Goal: Obtain resource: Download file/media

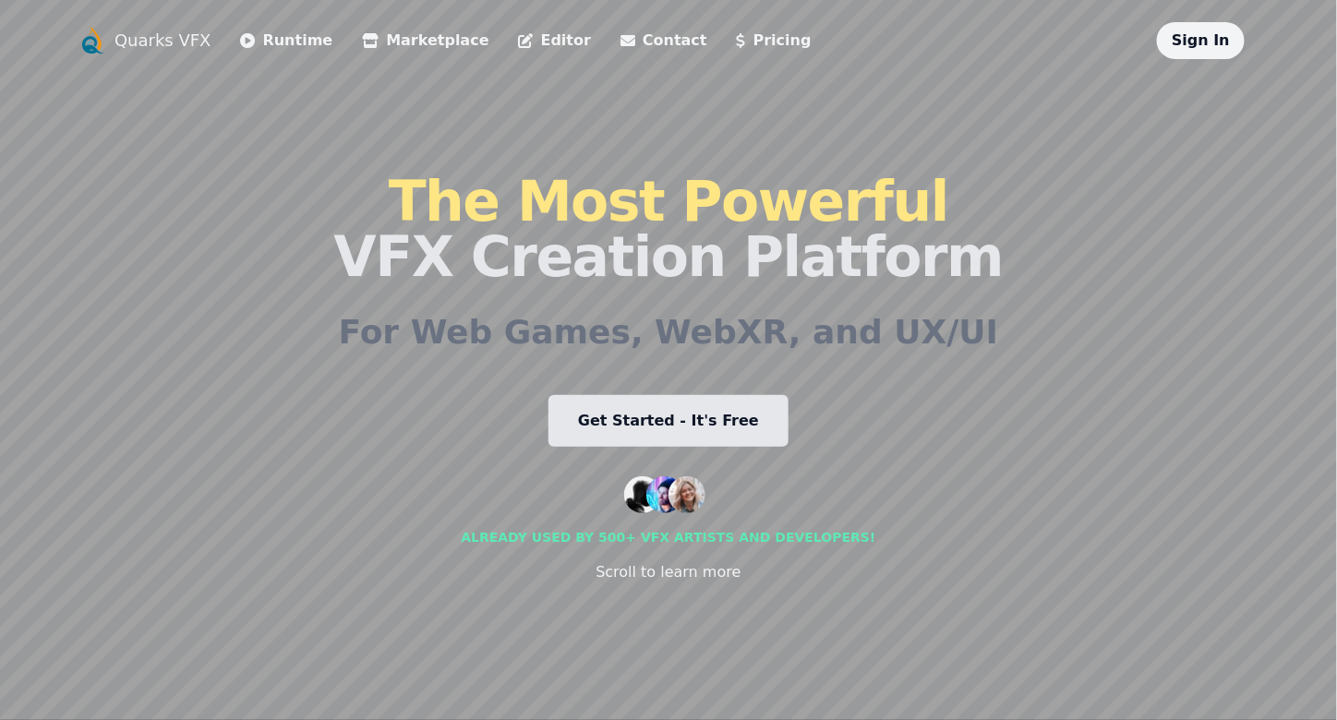
click at [721, 427] on link "Get Started - It's Free" at bounding box center [669, 421] width 240 height 52
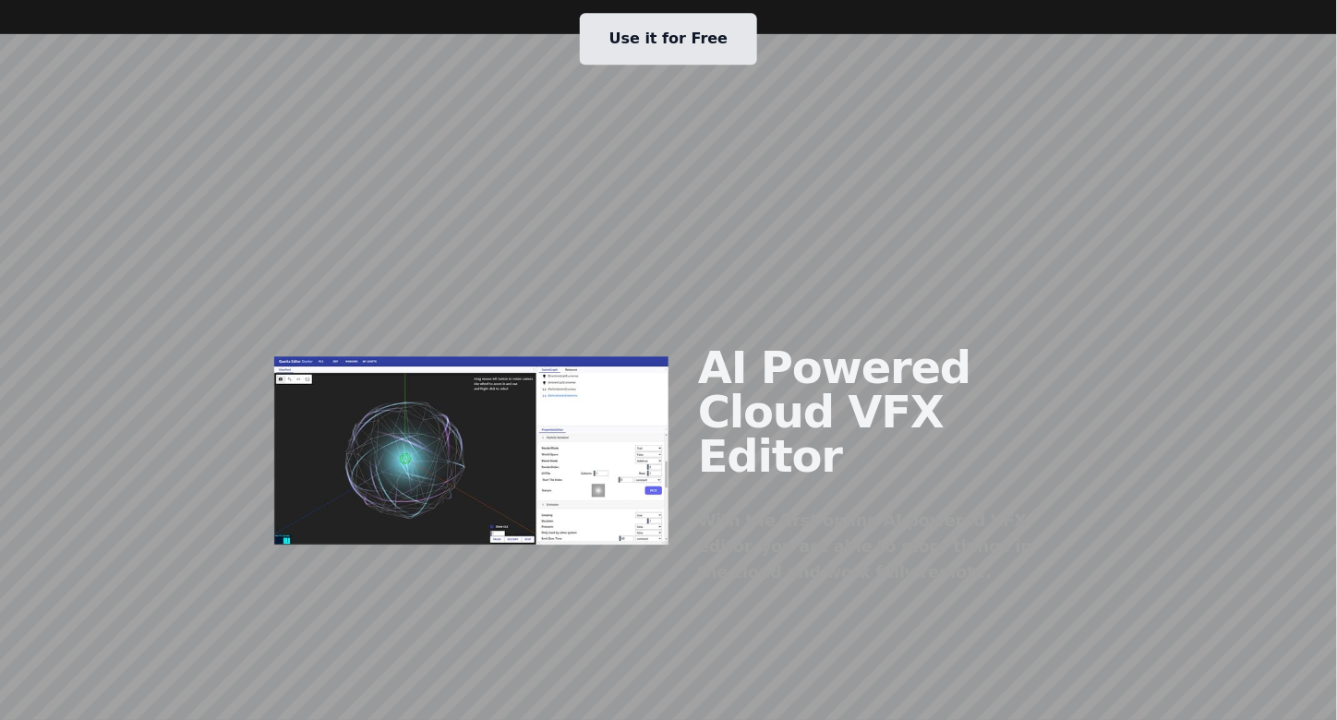
scroll to position [1498, 0]
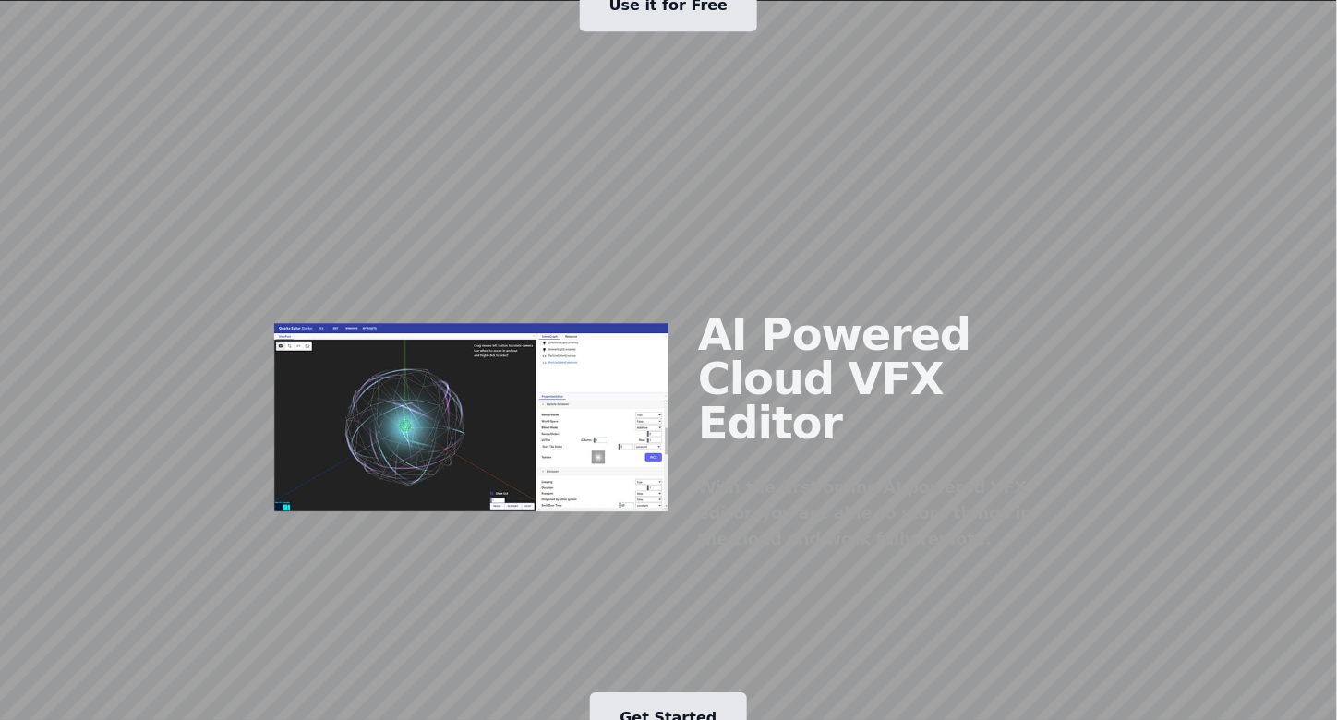
drag, startPoint x: 802, startPoint y: 187, endPoint x: 711, endPoint y: 242, distance: 106.1
click at [711, 312] on h2 "AI Powered Cloud VFX Editor" at bounding box center [865, 378] width 335 height 133
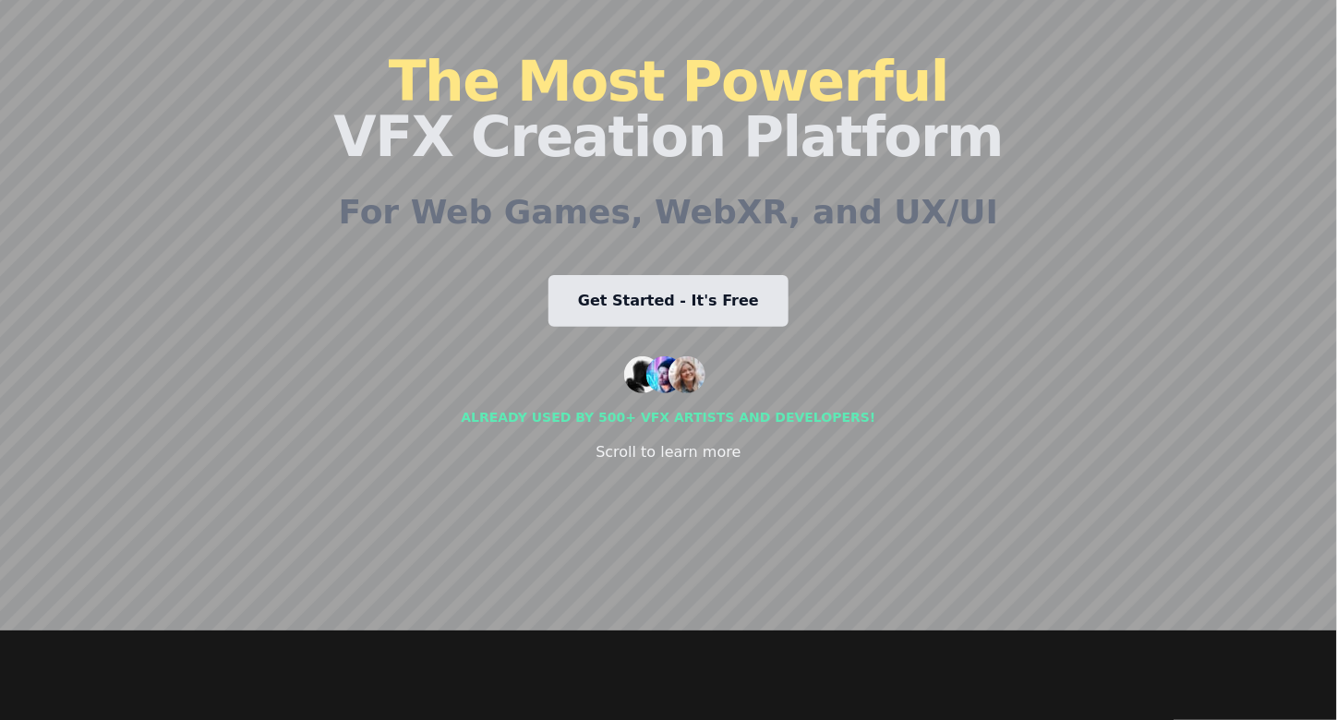
scroll to position [0, 0]
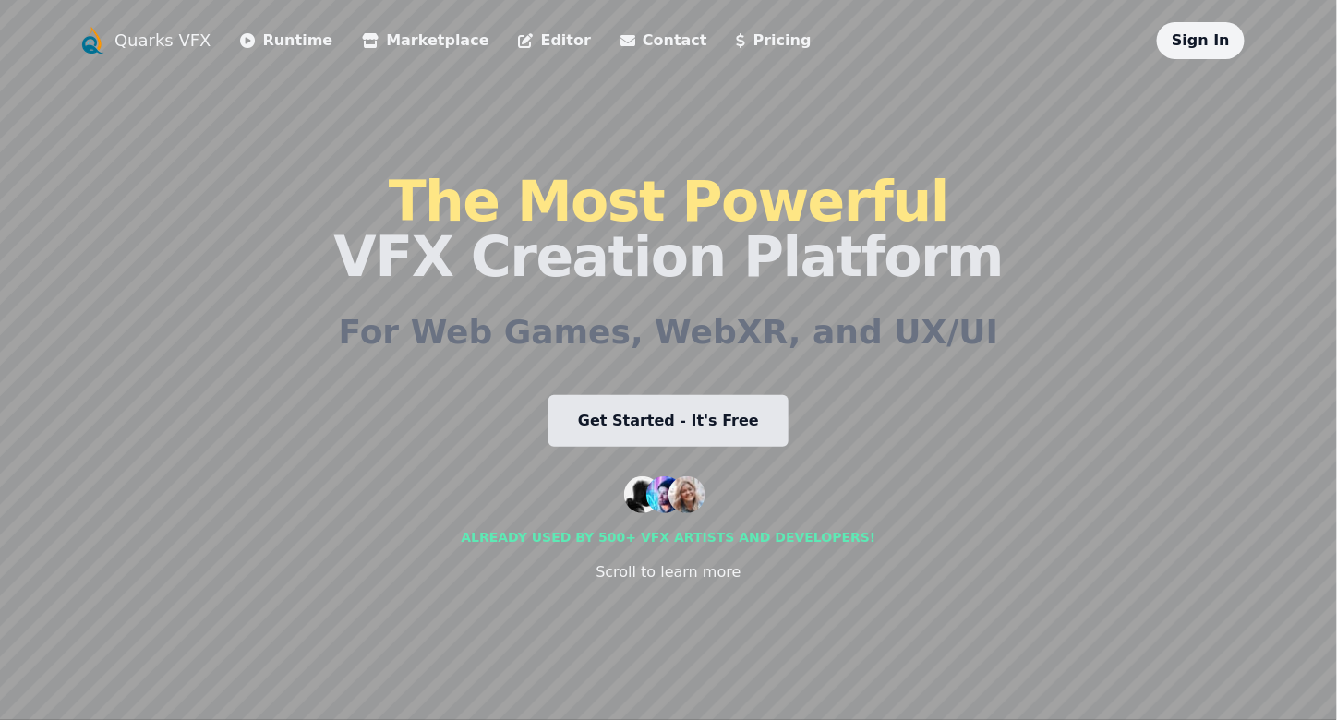
click at [519, 45] on icon at bounding box center [526, 40] width 15 height 15
click at [388, 31] on link "Marketplace" at bounding box center [425, 41] width 127 height 22
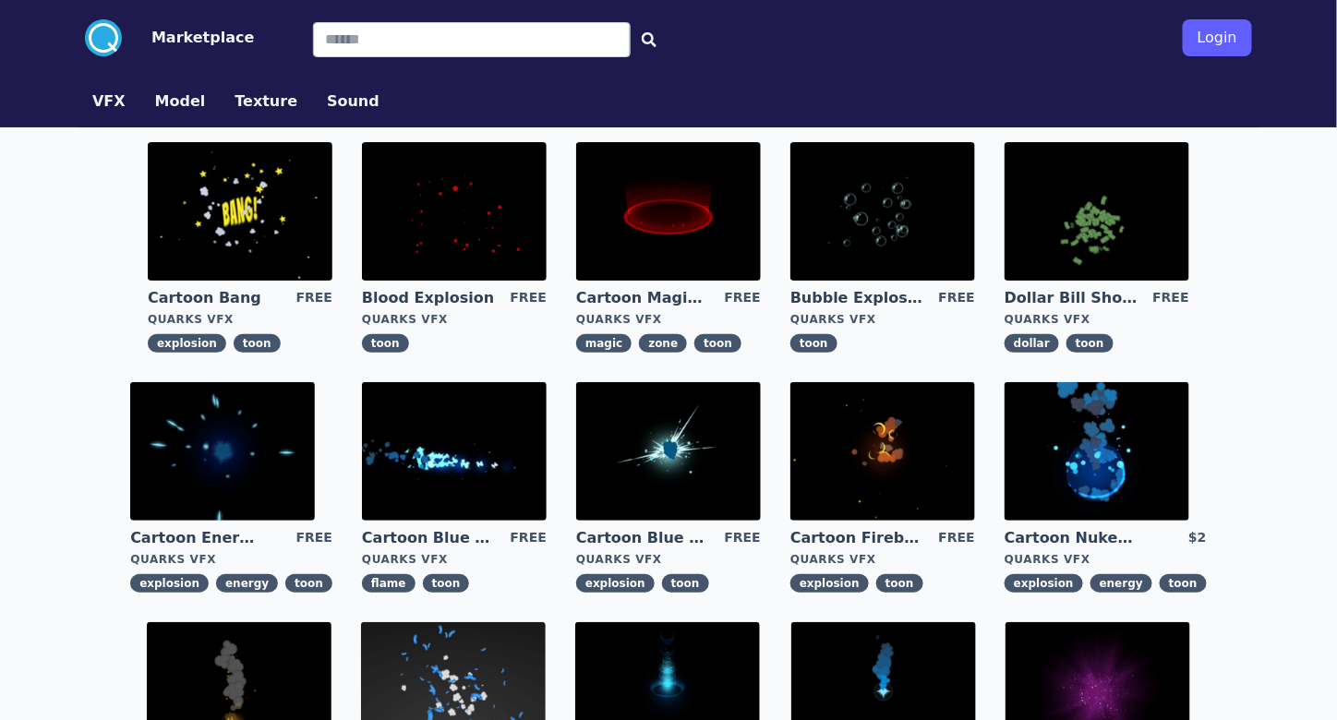
click at [719, 213] on img at bounding box center [668, 211] width 185 height 139
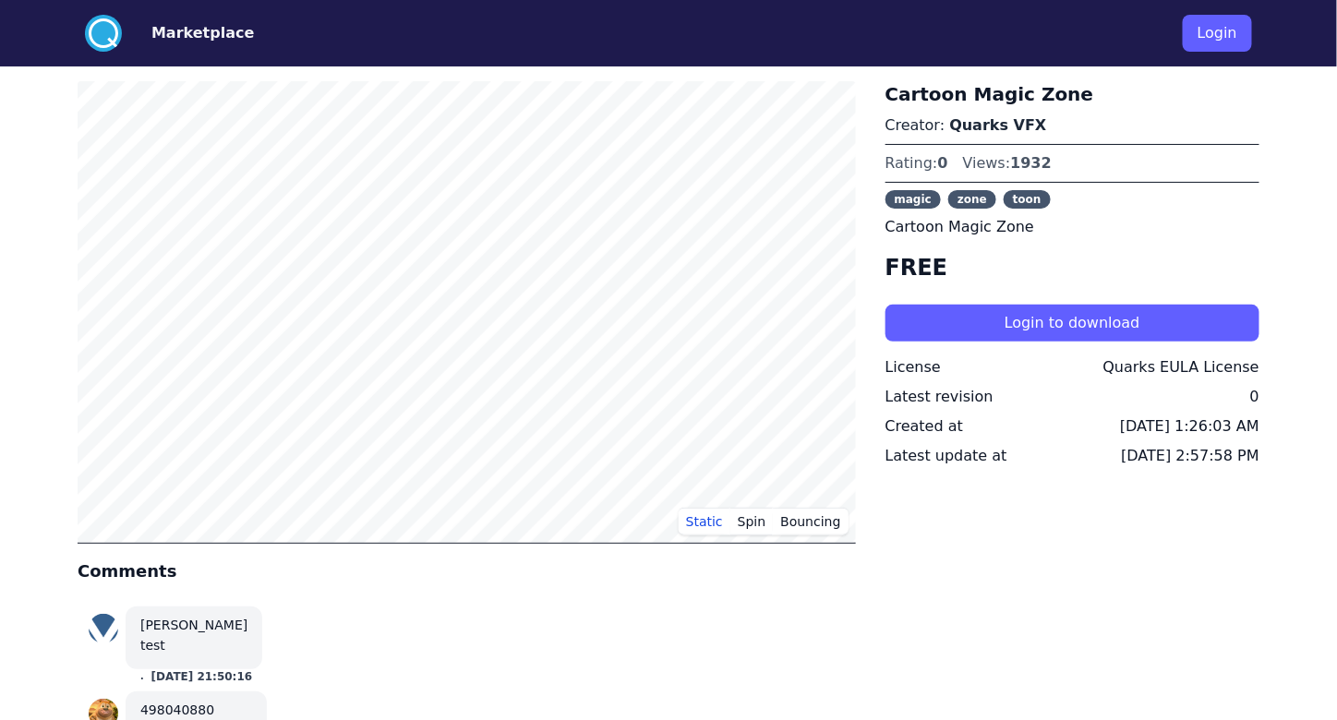
scroll to position [52, 0]
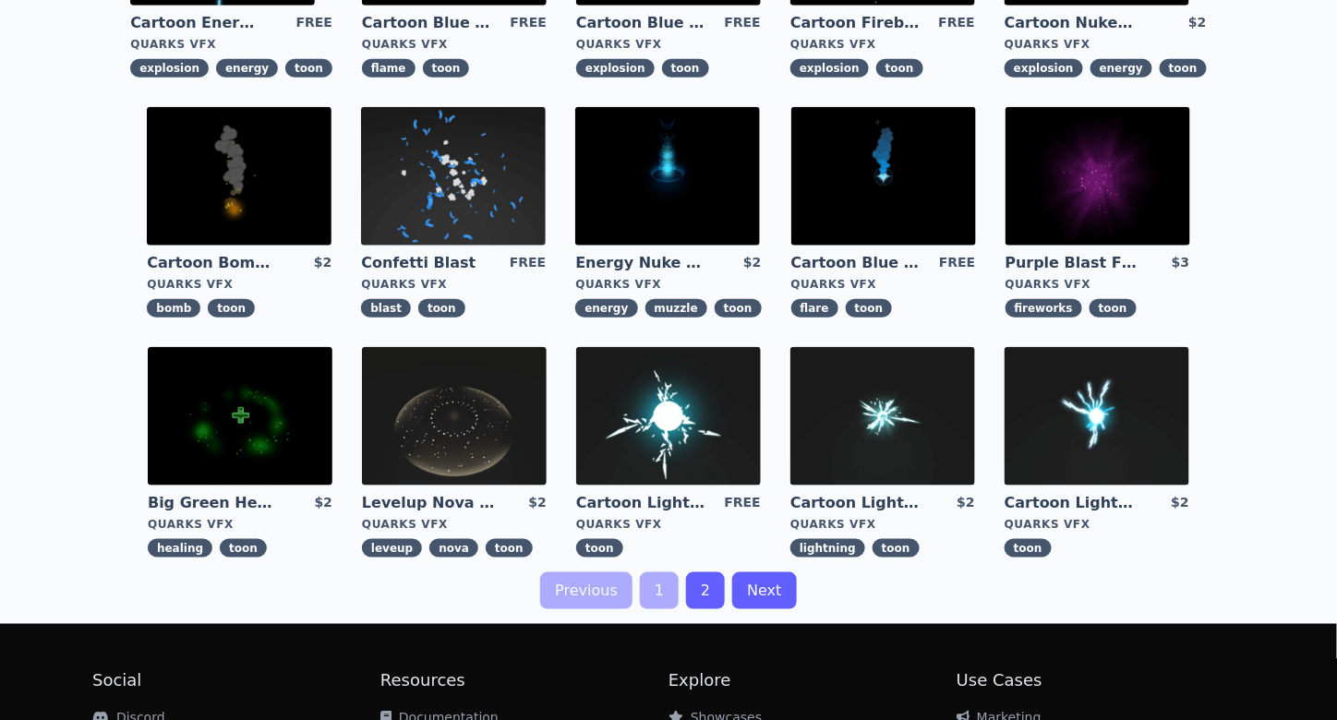
scroll to position [518, 0]
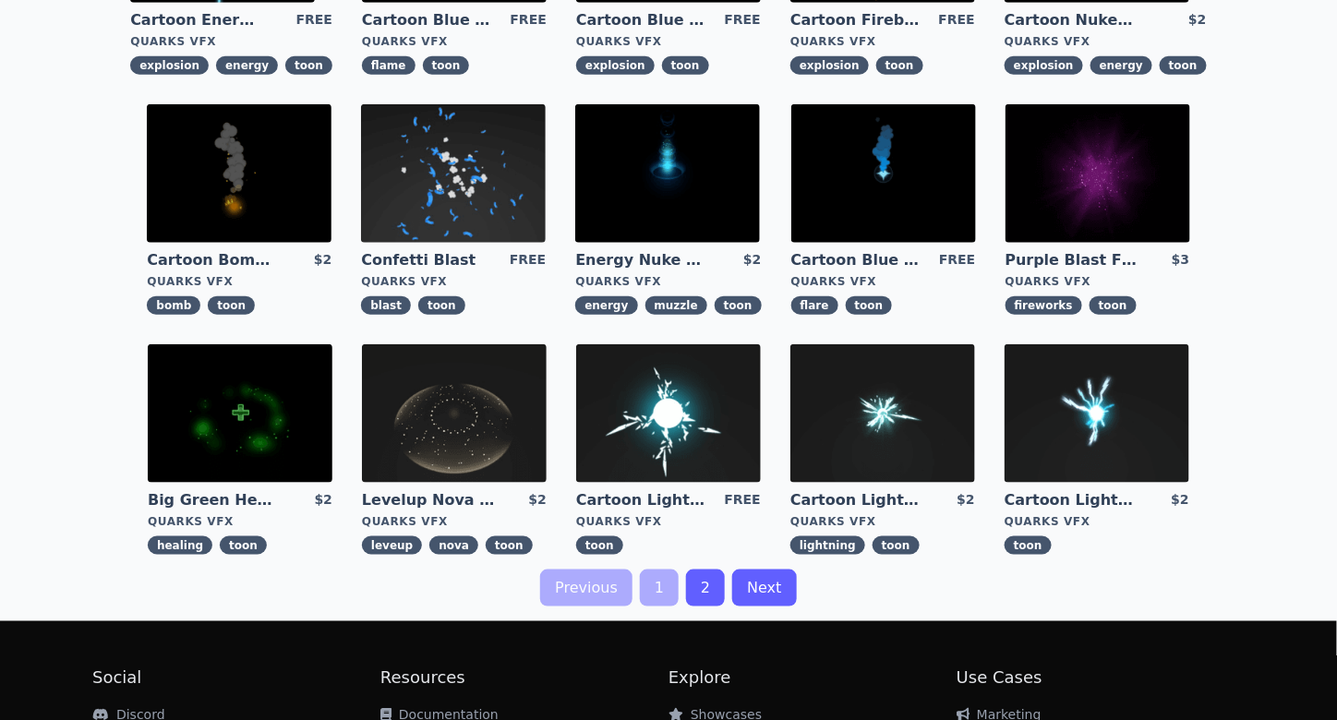
click at [429, 371] on img at bounding box center [454, 414] width 185 height 139
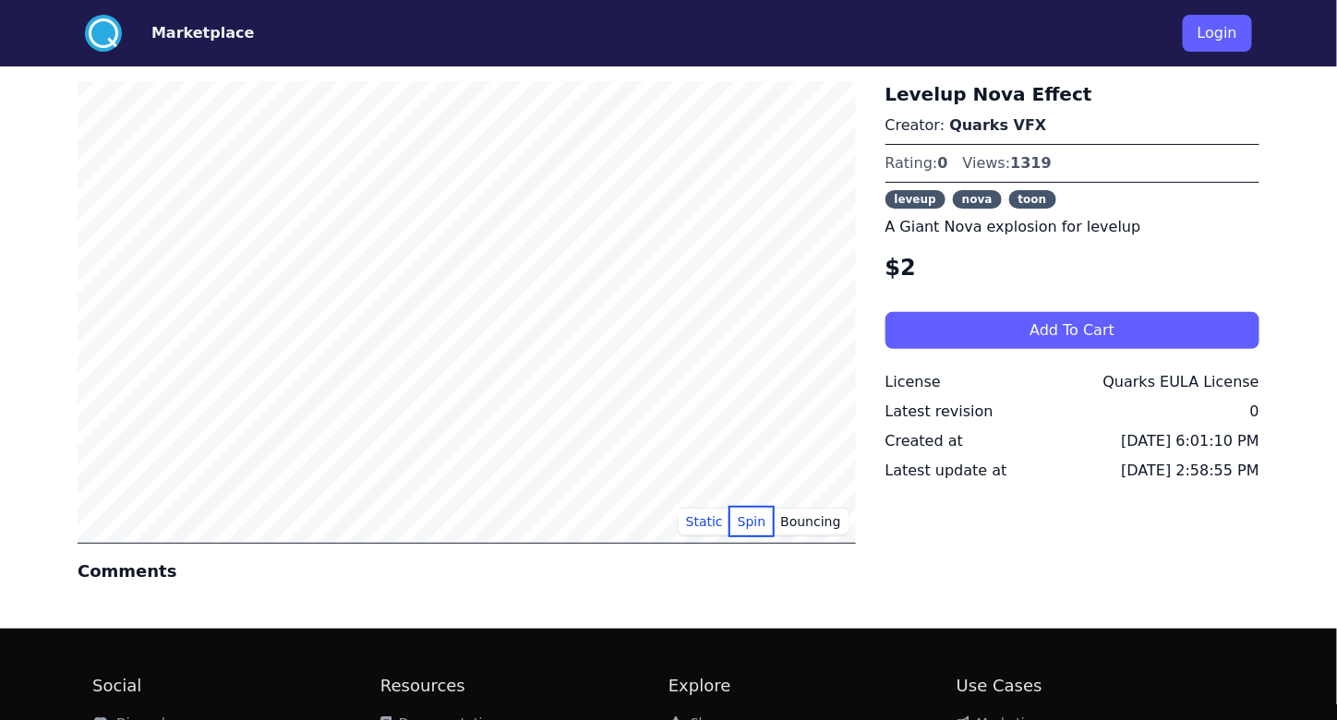
click at [760, 528] on button "Spin" at bounding box center [752, 522] width 43 height 28
click at [826, 524] on button "Bouncing" at bounding box center [810, 522] width 75 height 28
